Goal: Complete application form

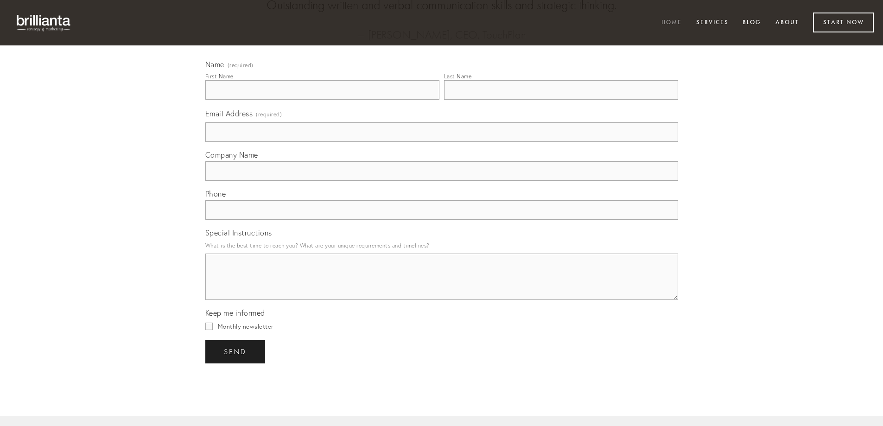
scroll to position [2553, 0]
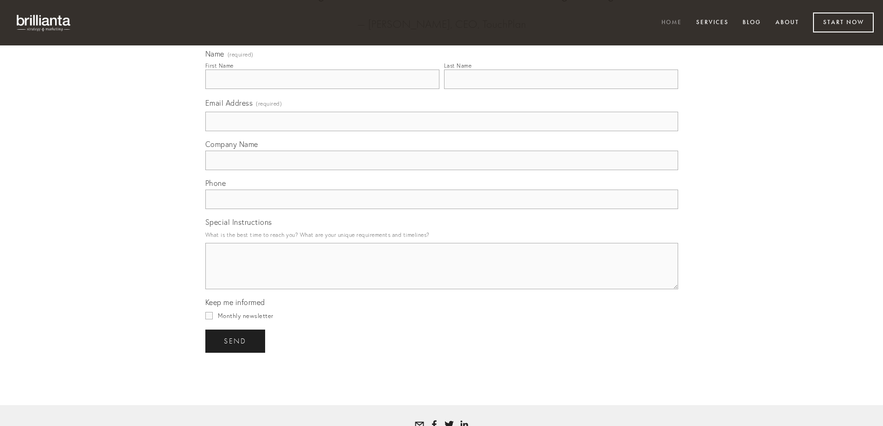
click at [237, 88] on input "First Name" at bounding box center [322, 79] width 234 height 19
type input "[PERSON_NAME]"
type input "[EMAIL_ADDRESS][DOMAIN_NAME]"
type input "Stormwave Marketing"
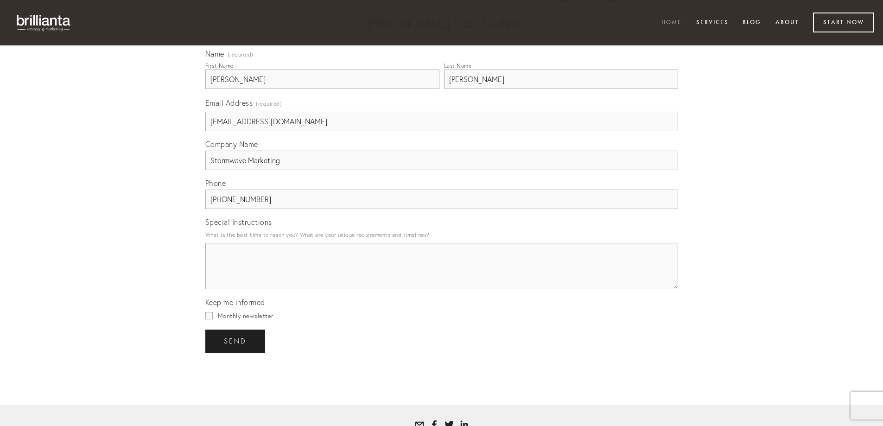
type input "[PHONE_NUMBER]"
click at [267, 277] on textarea "Special Instructions" at bounding box center [441, 266] width 473 height 46
paste textarea "Beloved website owner, I’m [PERSON_NAME] from the [GEOGRAPHIC_DATA], and I’ve b…"
type textarea "Beloved website owner, I’m [PERSON_NAME] from the [GEOGRAPHIC_DATA], and I’ve b…"
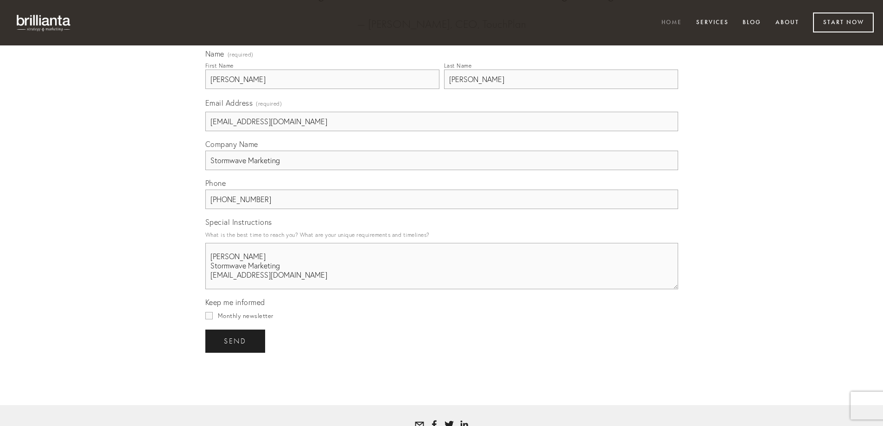
click at [210, 319] on div "Monthly newsletter" at bounding box center [441, 315] width 473 height 8
click at [210, 319] on input "Monthly newsletter" at bounding box center [208, 315] width 7 height 7
checkbox input "true"
click at [231, 353] on button "send send" at bounding box center [235, 340] width 60 height 23
